Goal: Task Accomplishment & Management: Complete application form

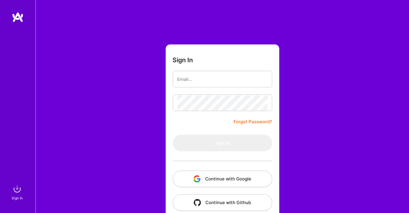
click at [227, 178] on button "Continue with Google" at bounding box center [223, 179] width 100 height 17
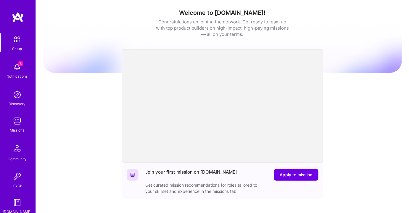
click at [14, 71] on img at bounding box center [17, 67] width 12 height 12
click at [20, 67] on div "Setup 3 Notifications Discovery Missions Community Invite [DOMAIN_NAME]" at bounding box center [18, 124] width 36 height 182
click at [16, 70] on img at bounding box center [17, 67] width 12 height 12
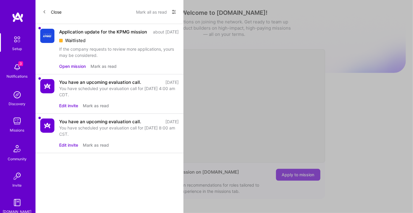
click at [175, 12] on icon at bounding box center [174, 12] width 4 height 1
click at [135, 25] on span "Show all notifications" at bounding box center [132, 24] width 41 height 6
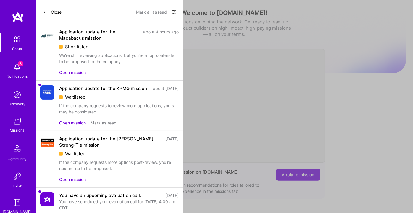
click at [74, 73] on button "Open mission" at bounding box center [72, 72] width 27 height 6
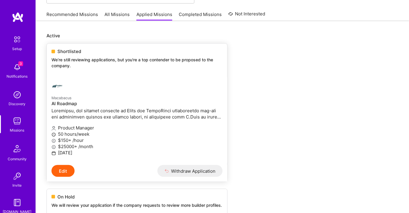
scroll to position [81, 0]
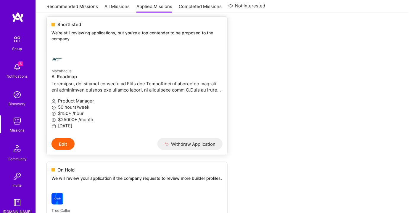
click at [67, 74] on h4 "AI Roadmap" at bounding box center [137, 76] width 171 height 5
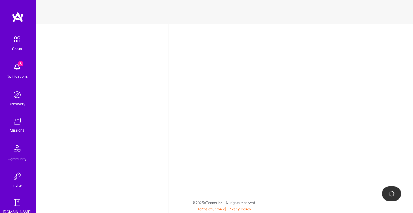
select select "US"
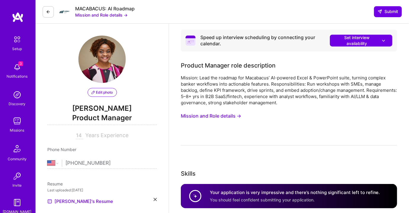
click at [110, 13] on button "Mission and Role details →" at bounding box center [101, 15] width 52 height 6
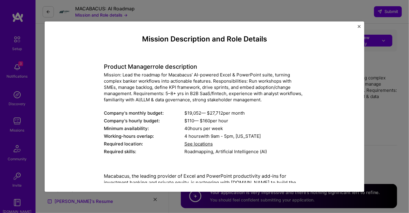
click at [200, 144] on span "See locations" at bounding box center [199, 144] width 28 height 6
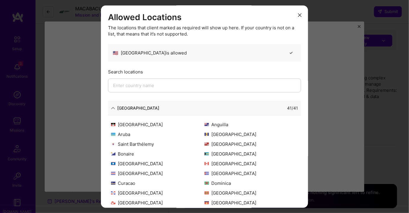
click at [298, 14] on icon "modal" at bounding box center [300, 16] width 4 height 4
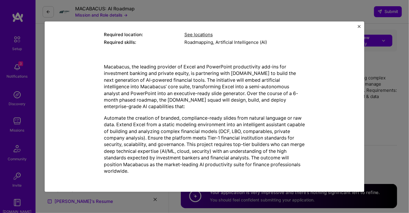
scroll to position [110, 0]
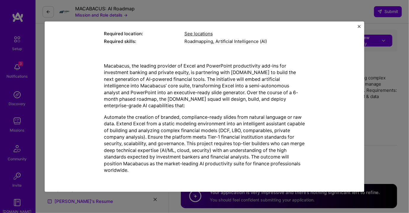
click at [359, 24] on div "Mission Description and Role Details Product Manager role description Mission: …" at bounding box center [205, 106] width 320 height 170
click at [360, 26] on img "Close" at bounding box center [359, 26] width 3 height 3
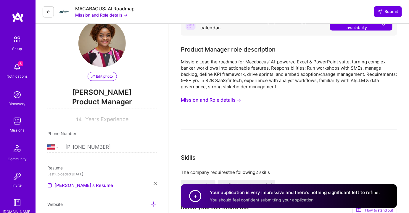
scroll to position [0, 0]
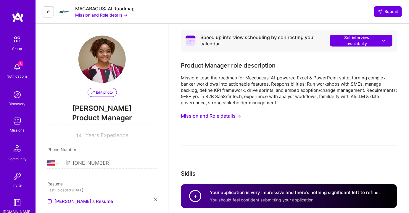
click at [106, 14] on button "Mission and Role details →" at bounding box center [101, 15] width 52 height 6
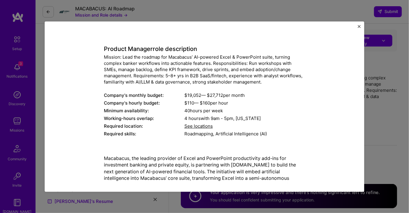
scroll to position [27, 0]
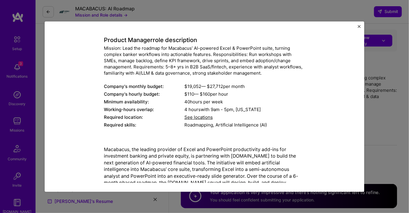
click at [200, 117] on span "See locations" at bounding box center [199, 117] width 28 height 6
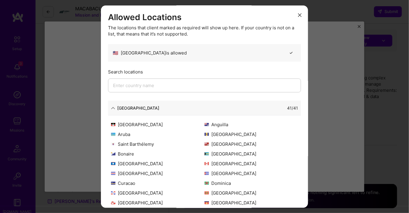
click at [195, 84] on input "modal" at bounding box center [204, 86] width 193 height 14
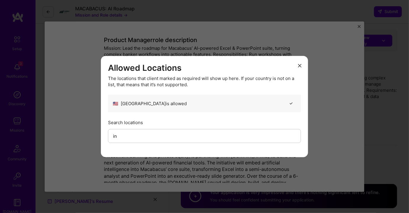
type input "i"
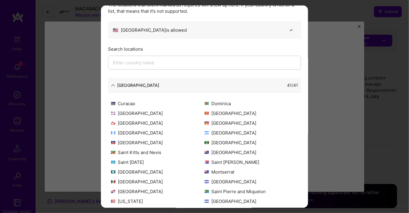
scroll to position [0, 0]
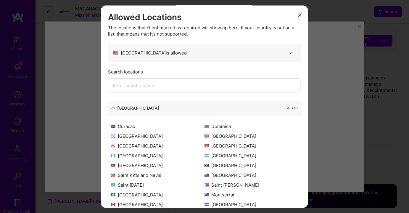
drag, startPoint x: 297, startPoint y: 13, endPoint x: 312, endPoint y: 17, distance: 16.2
click at [298, 14] on icon "modal" at bounding box center [300, 16] width 4 height 4
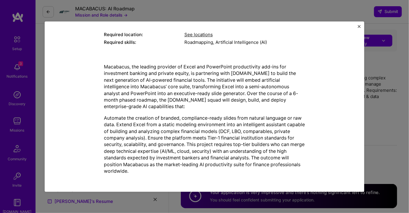
scroll to position [110, 0]
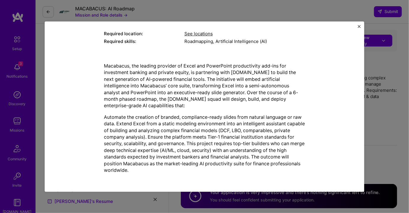
click at [359, 25] on img "Close" at bounding box center [359, 26] width 3 height 3
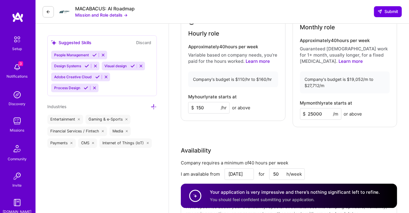
scroll to position [404, 0]
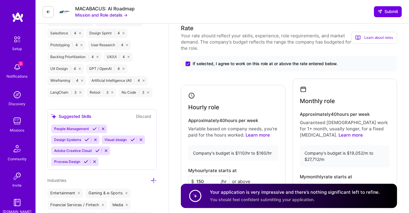
click at [12, 123] on img at bounding box center [17, 121] width 12 height 12
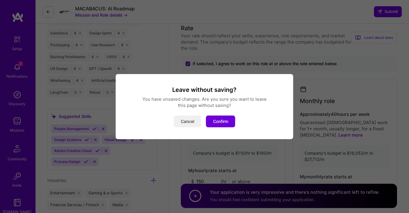
click at [189, 124] on button "Cancel" at bounding box center [188, 122] width 28 height 12
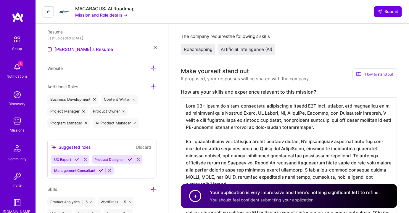
scroll to position [81, 0]
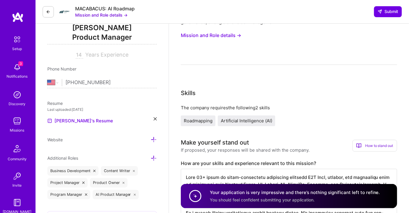
click at [23, 95] on link "Discovery" at bounding box center [17, 98] width 37 height 18
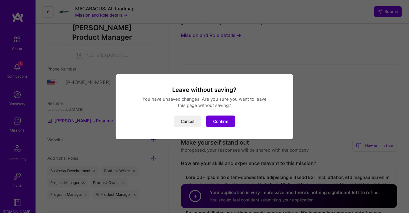
click at [189, 115] on div "Leave without saving? You have unsaved changes. Are you sure you want to leave …" at bounding box center [204, 106] width 163 height 41
click at [189, 122] on button "Cancel" at bounding box center [188, 122] width 28 height 12
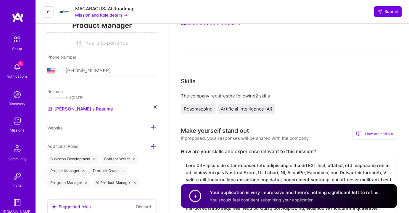
scroll to position [215, 0]
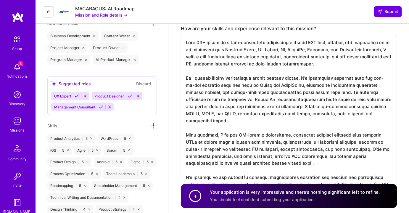
click at [11, 125] on img at bounding box center [17, 121] width 12 height 12
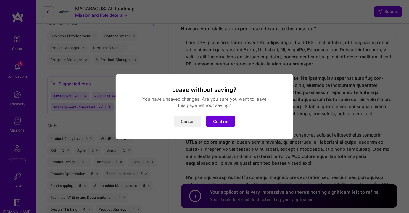
click at [188, 124] on button "Cancel" at bounding box center [188, 122] width 28 height 12
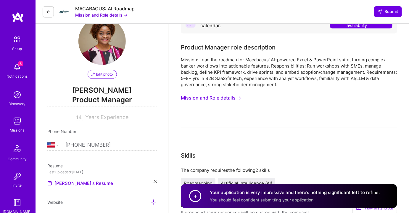
scroll to position [0, 0]
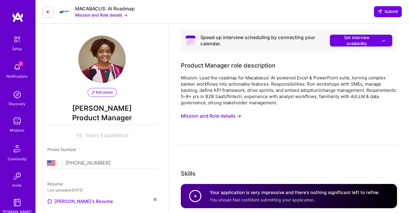
click at [52, 11] on button at bounding box center [48, 11] width 11 height 11
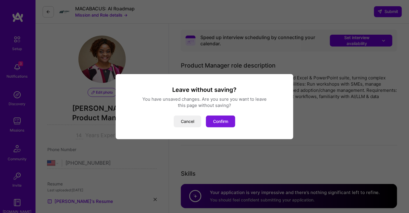
click at [220, 124] on button "Confirm" at bounding box center [220, 122] width 29 height 12
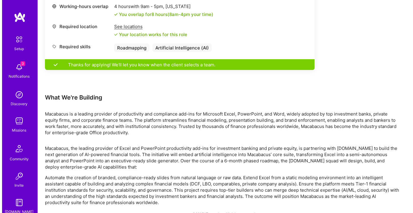
scroll to position [293, 0]
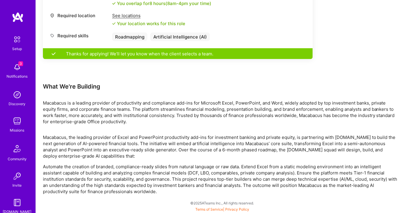
click at [17, 66] on img at bounding box center [17, 67] width 12 height 12
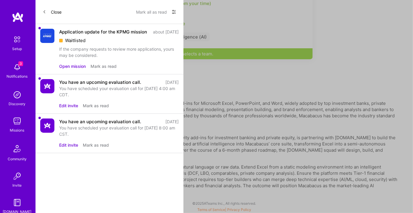
click at [171, 10] on div "Show all notifications Show unread notifications only" at bounding box center [171, 11] width 9 height 9
click at [174, 12] on icon at bounding box center [174, 11] width 5 height 5
click at [92, 33] on div at bounding box center [206, 106] width 413 height 213
click at [75, 69] on button "Open mission" at bounding box center [72, 66] width 27 height 6
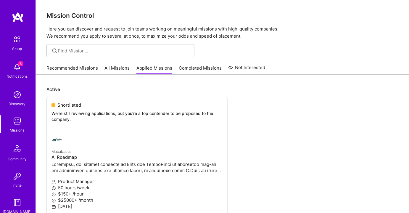
click at [19, 72] on img at bounding box center [17, 67] width 12 height 12
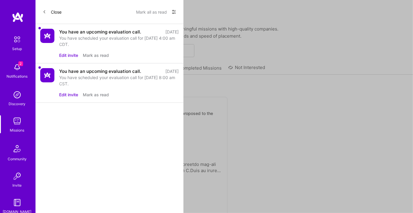
click at [94, 55] on button "Mark as read" at bounding box center [96, 55] width 26 height 6
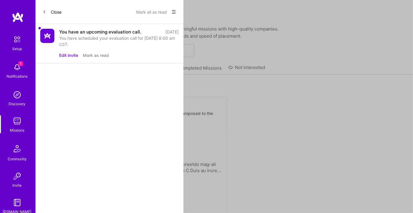
click at [94, 55] on button "Mark as read" at bounding box center [96, 55] width 26 height 6
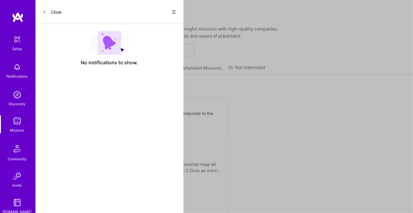
click at [176, 11] on icon at bounding box center [174, 11] width 5 height 5
click at [138, 24] on span "Show all notifications" at bounding box center [132, 24] width 41 height 6
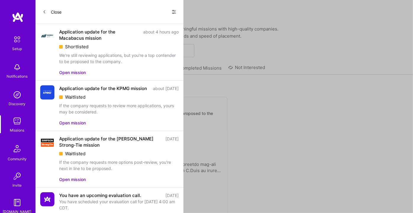
click at [71, 71] on button "Open mission" at bounding box center [72, 72] width 27 height 6
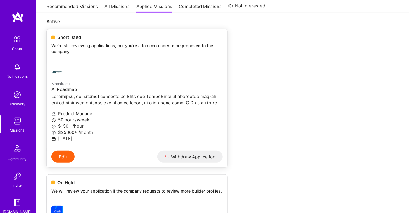
scroll to position [54, 0]
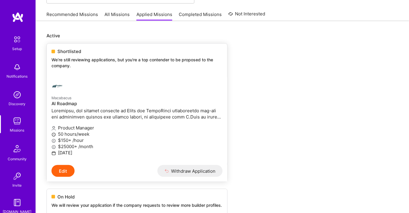
click at [81, 86] on div at bounding box center [109, 86] width 114 height 12
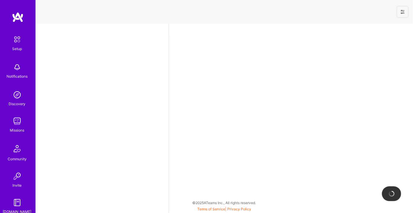
select select "US"
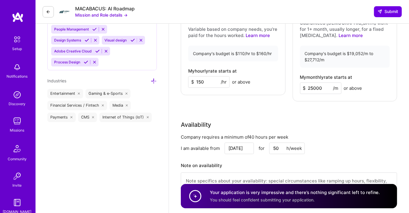
scroll to position [431, 0]
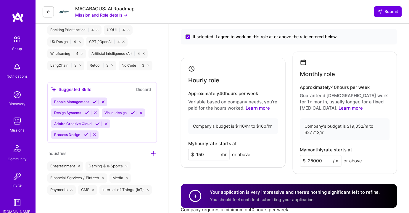
click at [12, 125] on img at bounding box center [17, 121] width 12 height 12
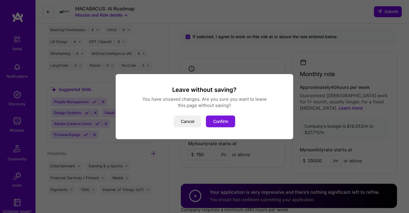
click at [218, 121] on button "Confirm" at bounding box center [220, 122] width 29 height 12
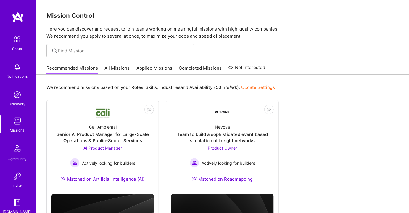
scroll to position [27, 0]
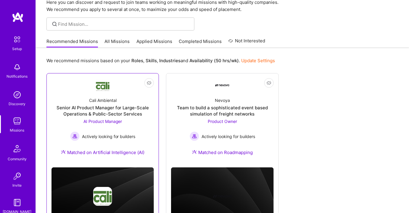
click at [114, 120] on span "AI Product Manager" at bounding box center [103, 121] width 39 height 5
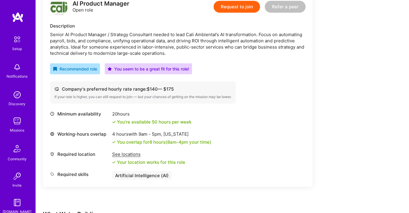
scroll to position [188, 0]
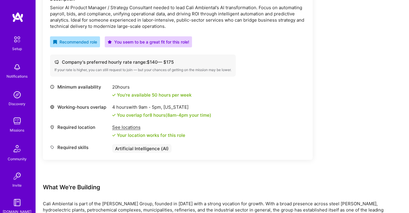
click at [134, 127] on div "See locations" at bounding box center [148, 127] width 73 height 6
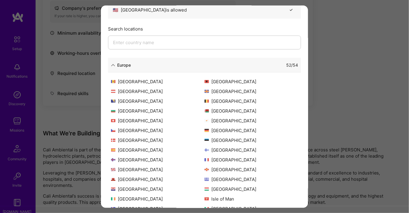
scroll to position [0, 0]
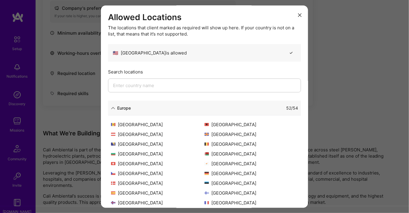
click at [298, 12] on button "modal" at bounding box center [299, 15] width 7 height 10
